Goal: Find specific page/section: Find specific page/section

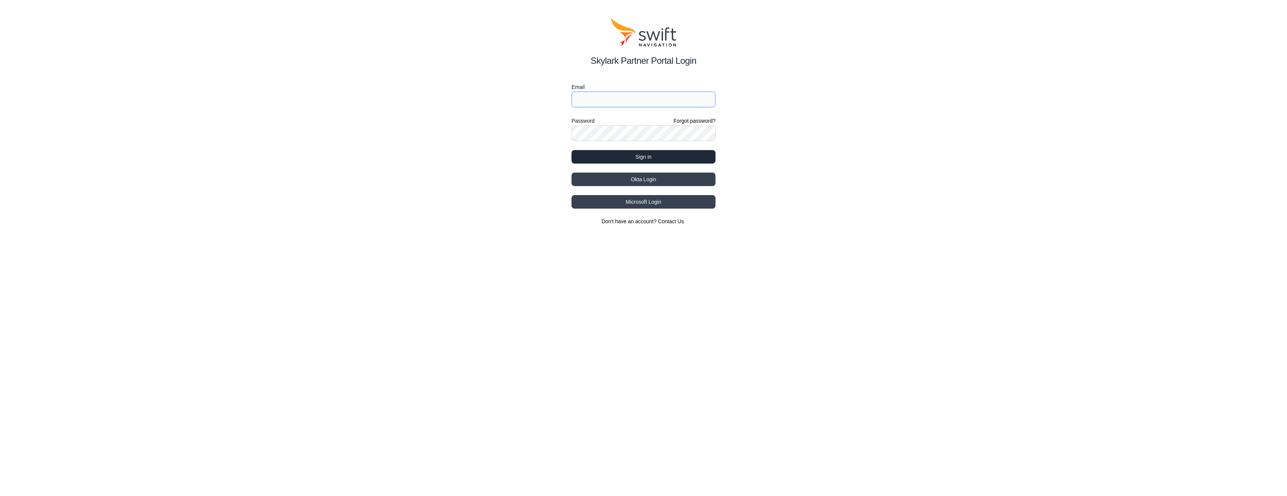
type input "claes.johannesson@husqvarnagroup.com"
click at [599, 153] on button "Sign in" at bounding box center [644, 157] width 144 height 14
select select
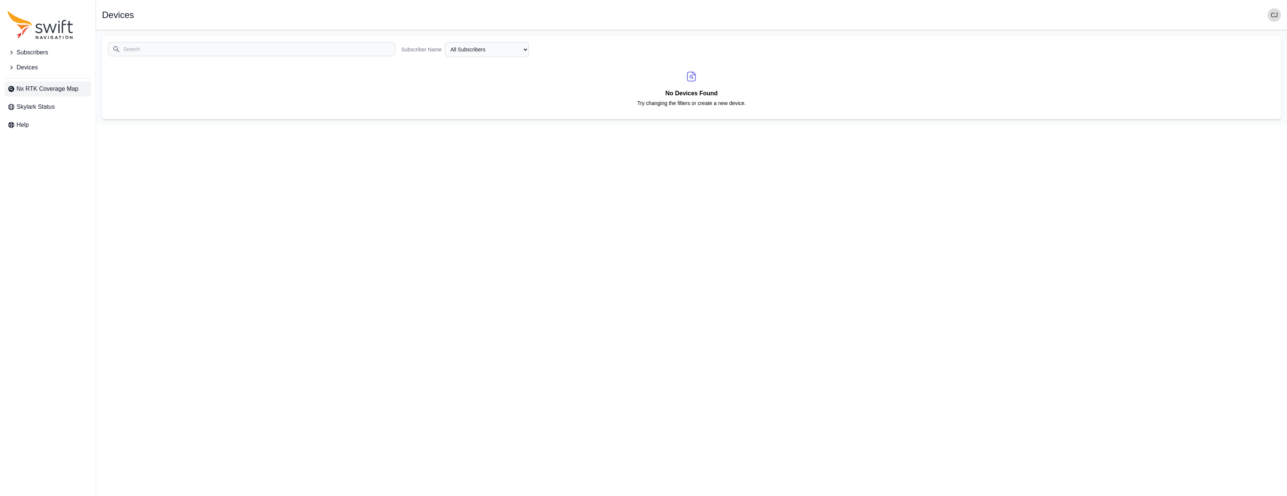
click at [72, 89] on span "Nx RTK Coverage Map" at bounding box center [48, 88] width 62 height 9
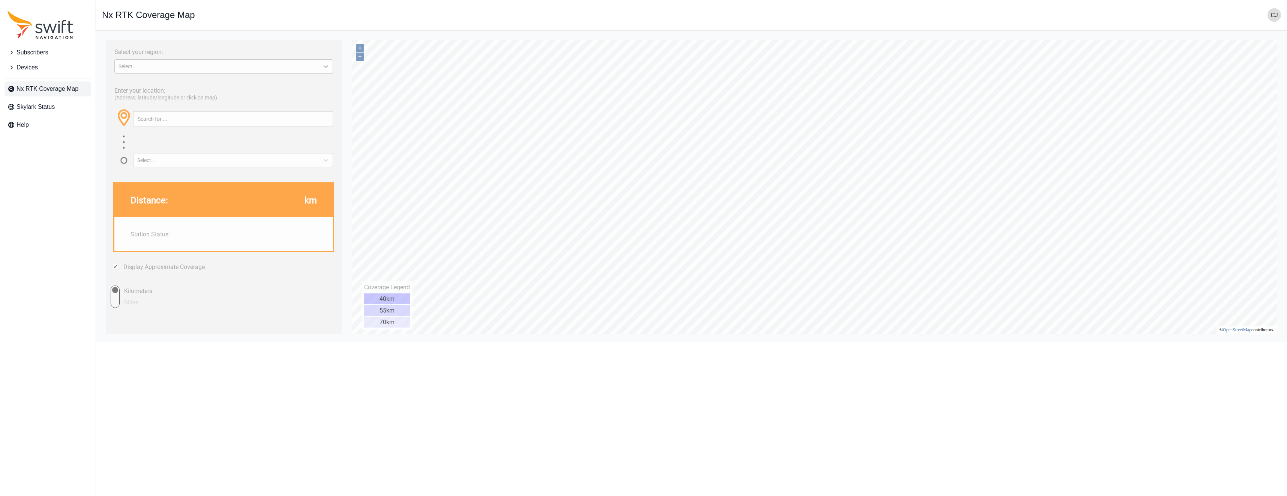
click at [325, 67] on icon at bounding box center [326, 66] width 5 height 3
click at [279, 84] on div "EUROPE" at bounding box center [223, 84] width 219 height 12
click at [173, 120] on input "text" at bounding box center [233, 119] width 199 height 14
click at [333, 158] on div "Enter your location: (Address, latitude/longitude or click on map) Select..." at bounding box center [224, 124] width 228 height 85
click at [330, 159] on div at bounding box center [326, 160] width 14 height 14
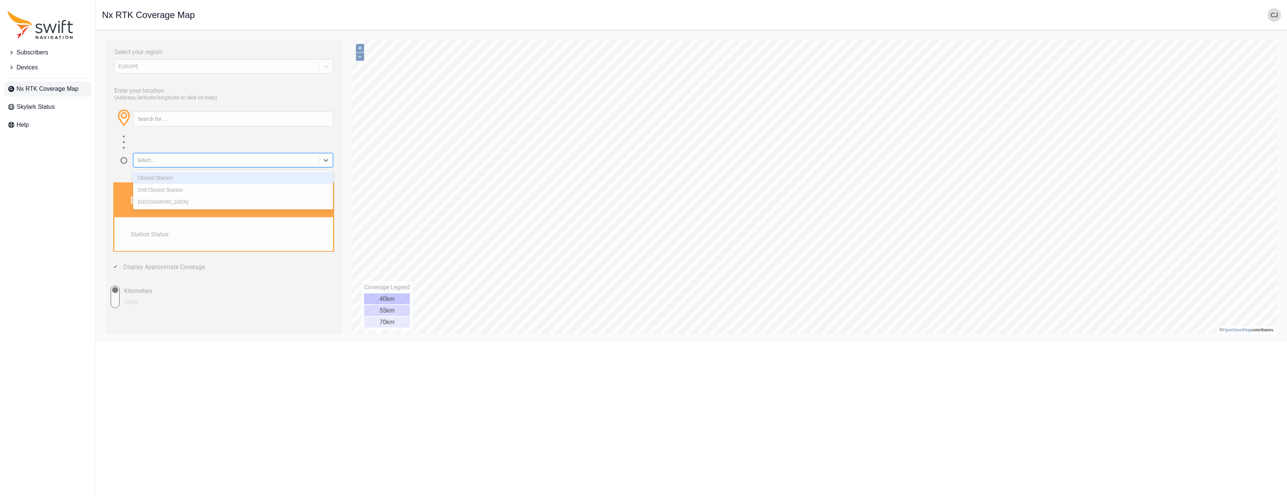
click at [330, 159] on div at bounding box center [326, 160] width 14 height 14
click at [324, 159] on icon at bounding box center [326, 160] width 5 height 3
click at [297, 182] on div "Closest Station" at bounding box center [233, 178] width 200 height 12
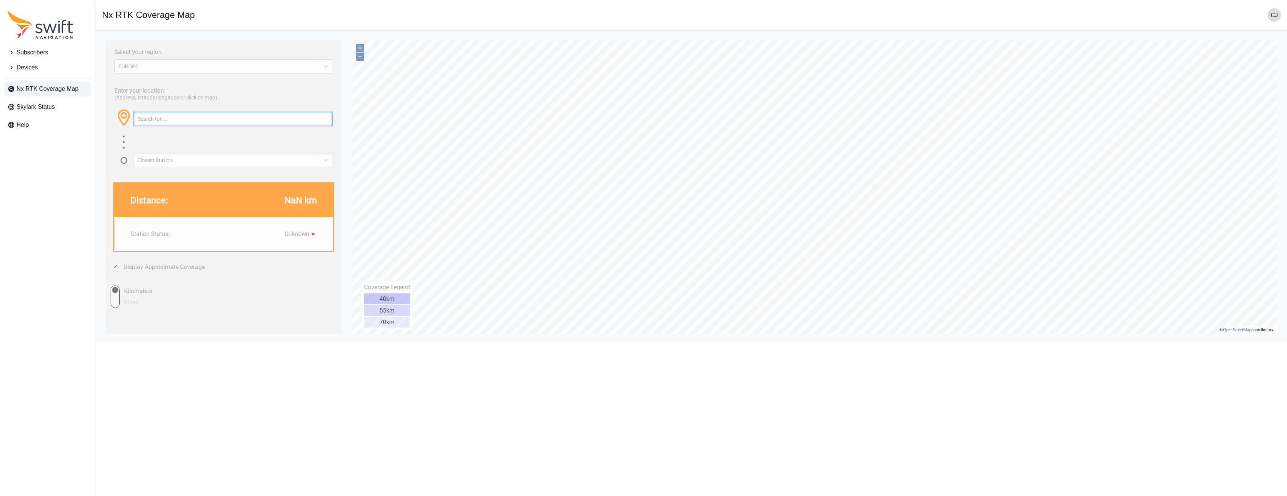
click at [238, 120] on input "text" at bounding box center [233, 119] width 199 height 14
paste input "56.835309, 14.797278"
type input "56.835309, 14.797278"
click at [326, 114] on button "button" at bounding box center [326, 119] width 12 height 14
click at [329, 160] on icon at bounding box center [326, 160] width 8 height 8
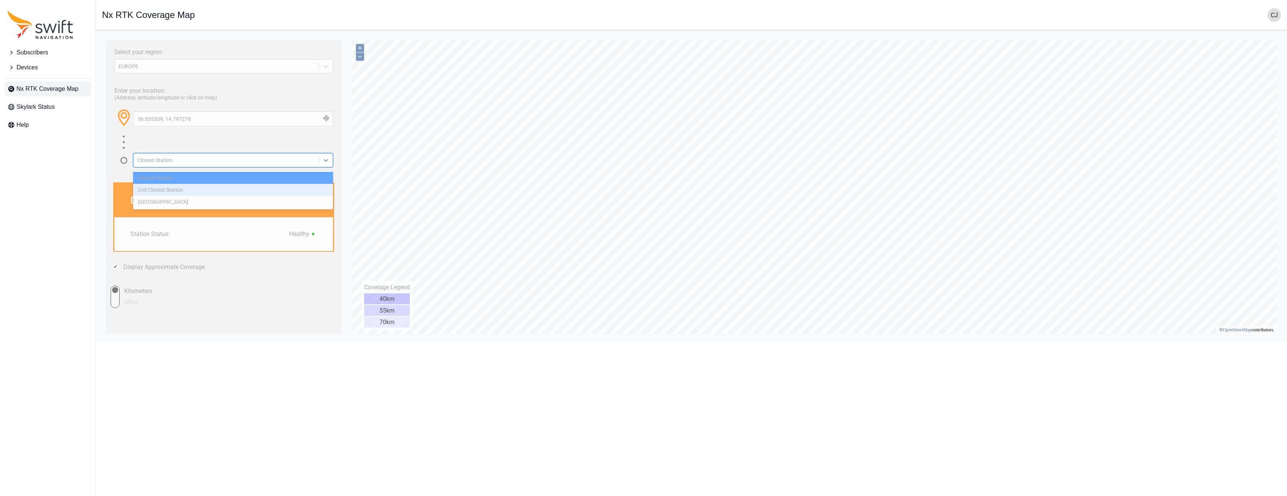
click at [298, 189] on div "2nd Closest Station" at bounding box center [233, 190] width 200 height 12
